Goal: Find specific page/section: Find specific page/section

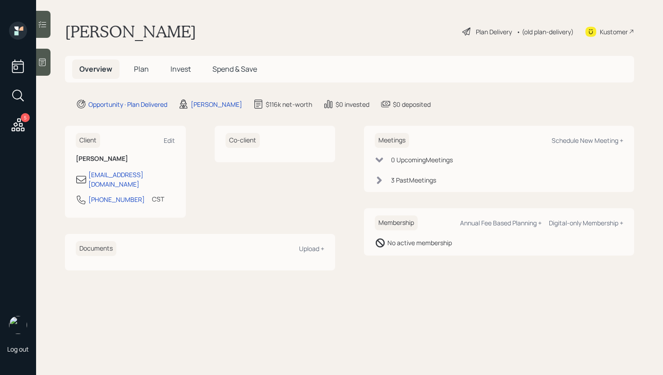
click at [184, 65] on span "Invest" at bounding box center [181, 69] width 20 height 10
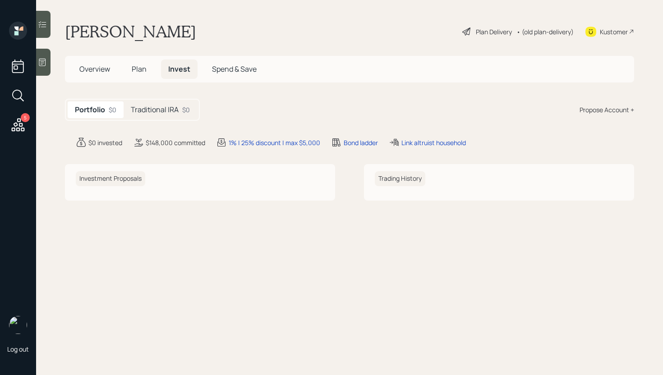
click at [152, 106] on h5 "Traditional IRA" at bounding box center [155, 110] width 48 height 9
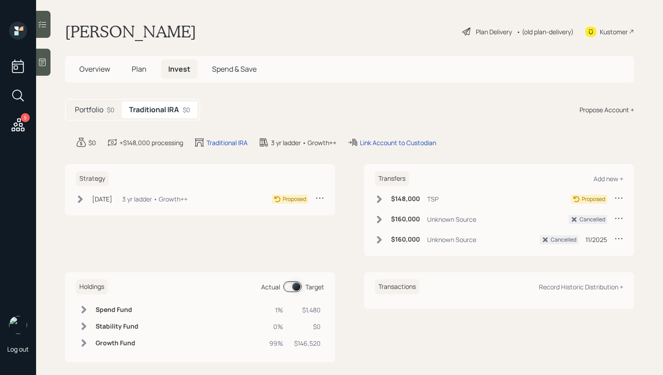
click at [144, 73] on span "Plan" at bounding box center [139, 69] width 15 height 10
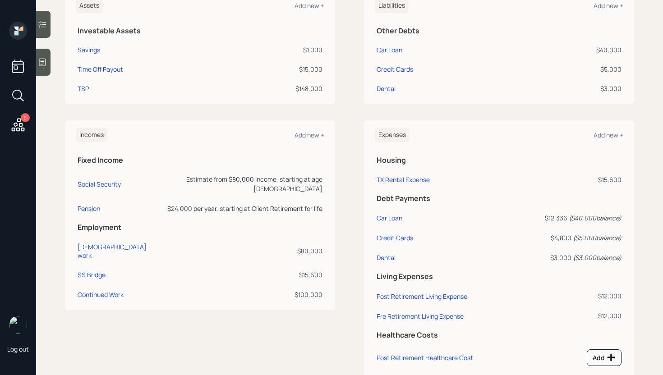
scroll to position [264, 0]
